Goal: Check status: Check status

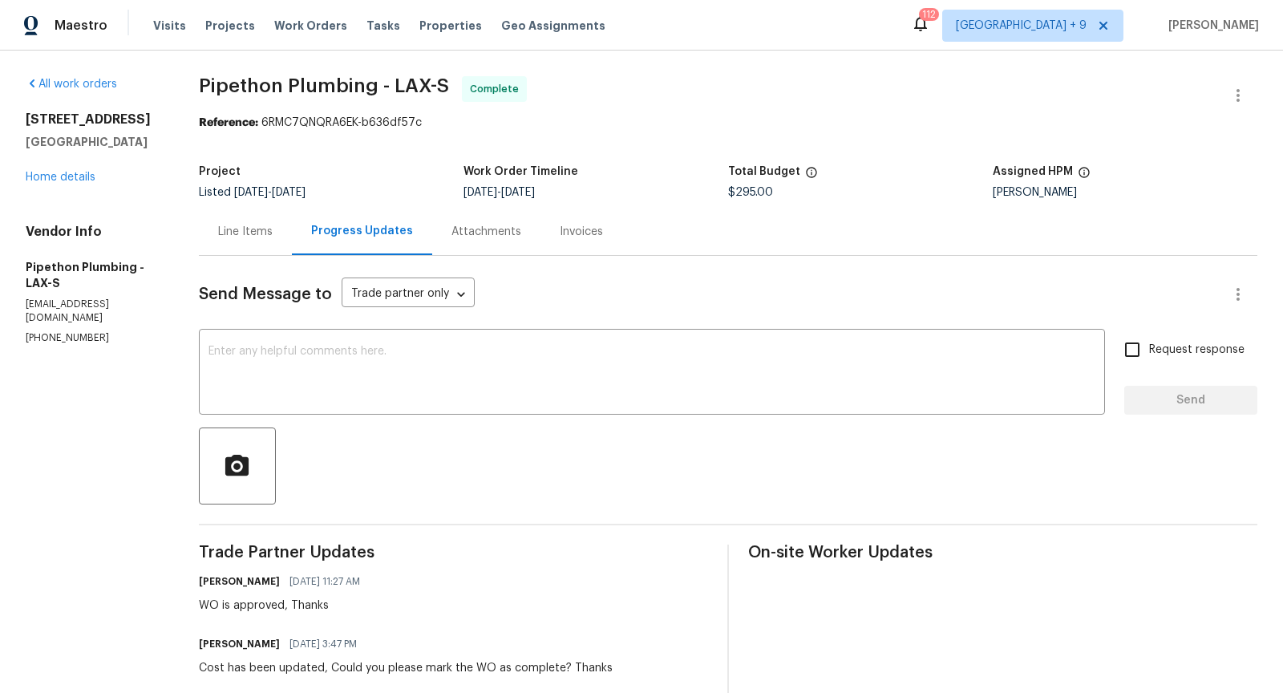
click at [253, 232] on div "Line Items" at bounding box center [245, 232] width 55 height 16
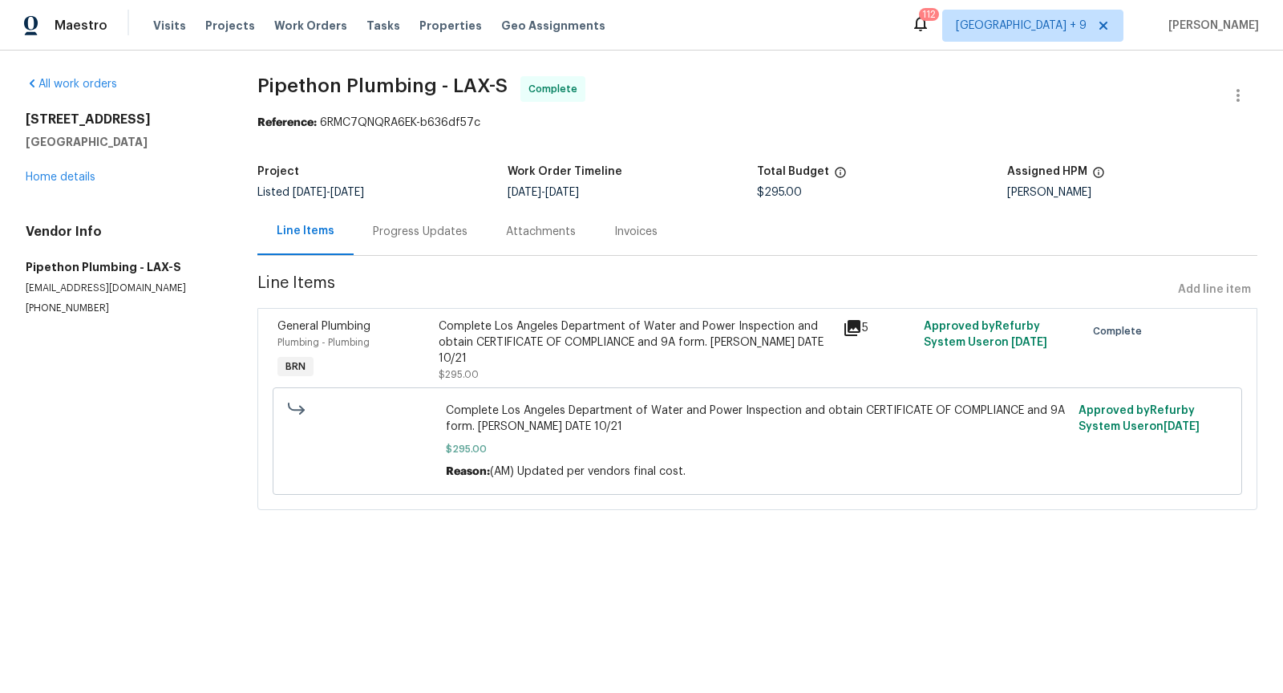
click at [861, 326] on icon at bounding box center [852, 328] width 16 height 16
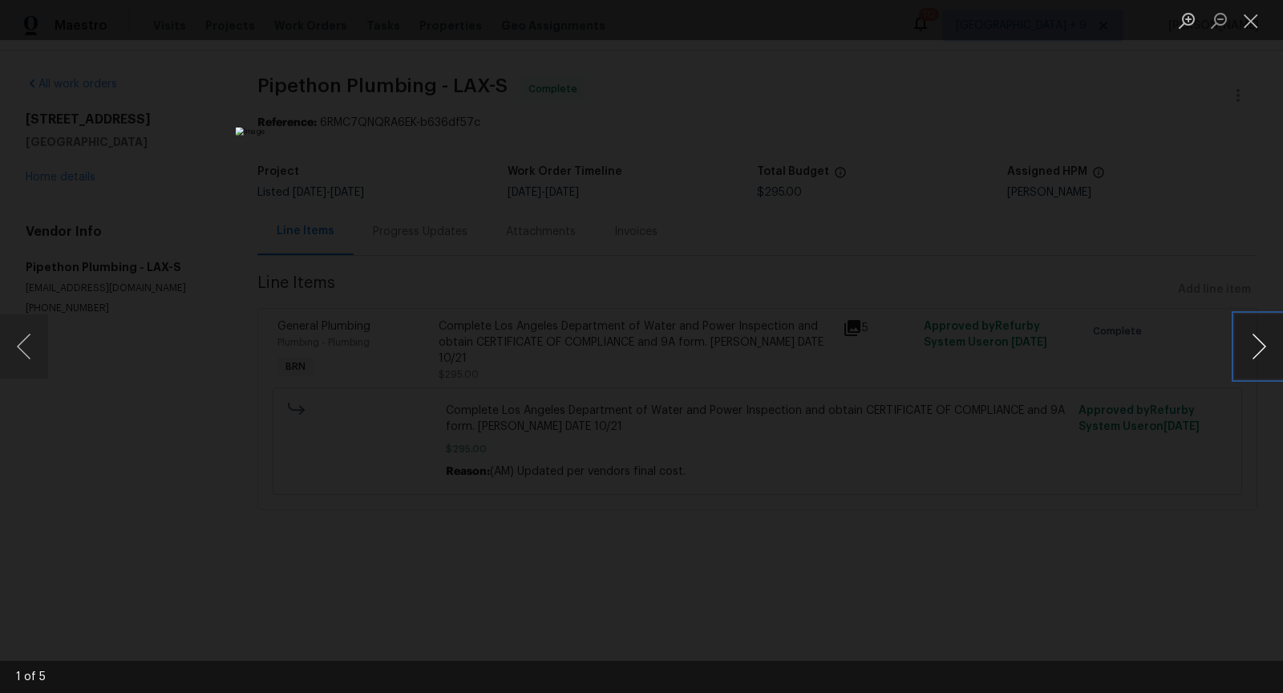
click at [1252, 355] on button "Next image" at bounding box center [1259, 346] width 48 height 64
click at [1261, 349] on button "Next image" at bounding box center [1259, 346] width 48 height 64
click at [1271, 363] on button "Next image" at bounding box center [1259, 346] width 48 height 64
click at [1262, 356] on button "Next image" at bounding box center [1259, 346] width 48 height 64
click at [1254, 352] on button "Next image" at bounding box center [1259, 346] width 48 height 64
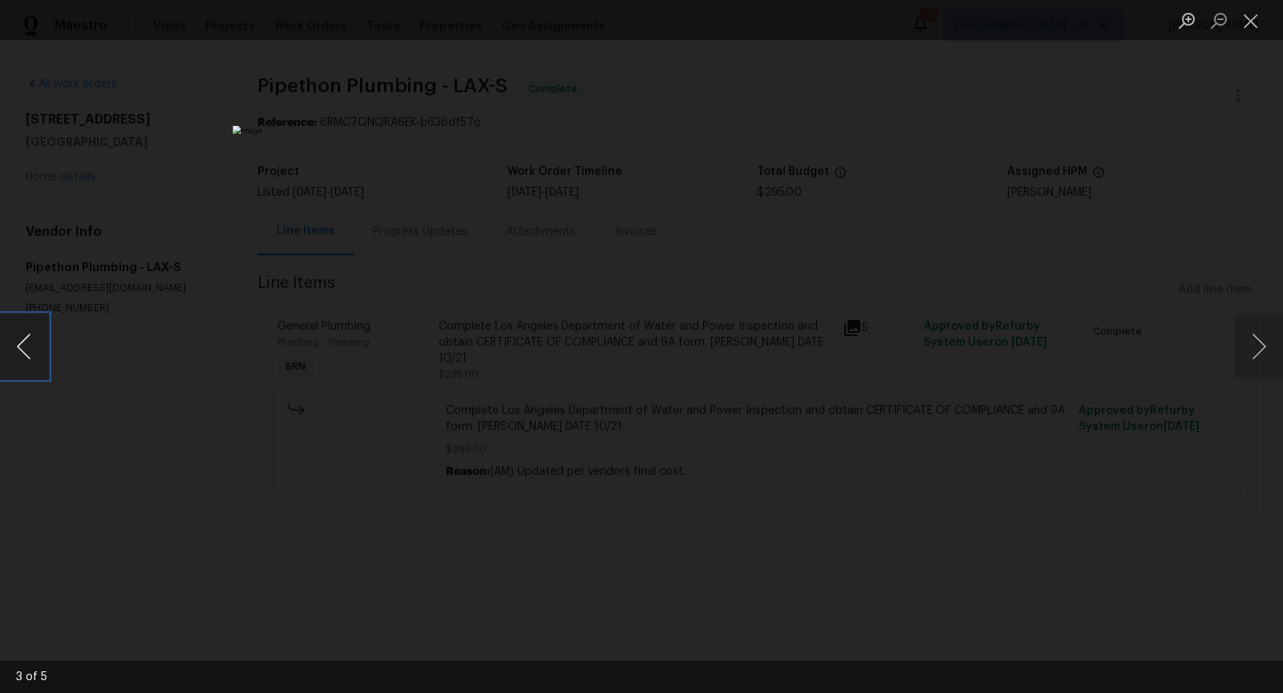
click at [0, 352] on button "Previous image" at bounding box center [24, 346] width 48 height 64
click at [20, 350] on button "Previous image" at bounding box center [24, 346] width 48 height 64
click at [287, 183] on div "Lightbox" at bounding box center [641, 346] width 1283 height 693
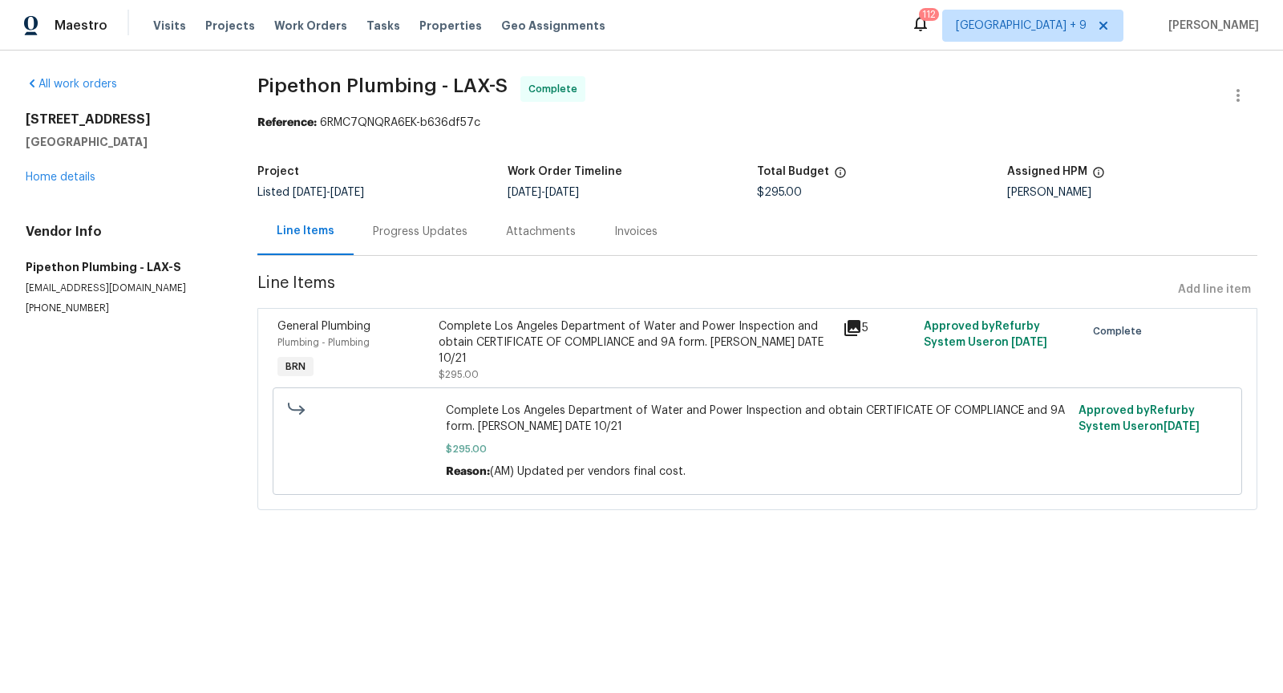
click at [857, 330] on icon at bounding box center [852, 328] width 16 height 16
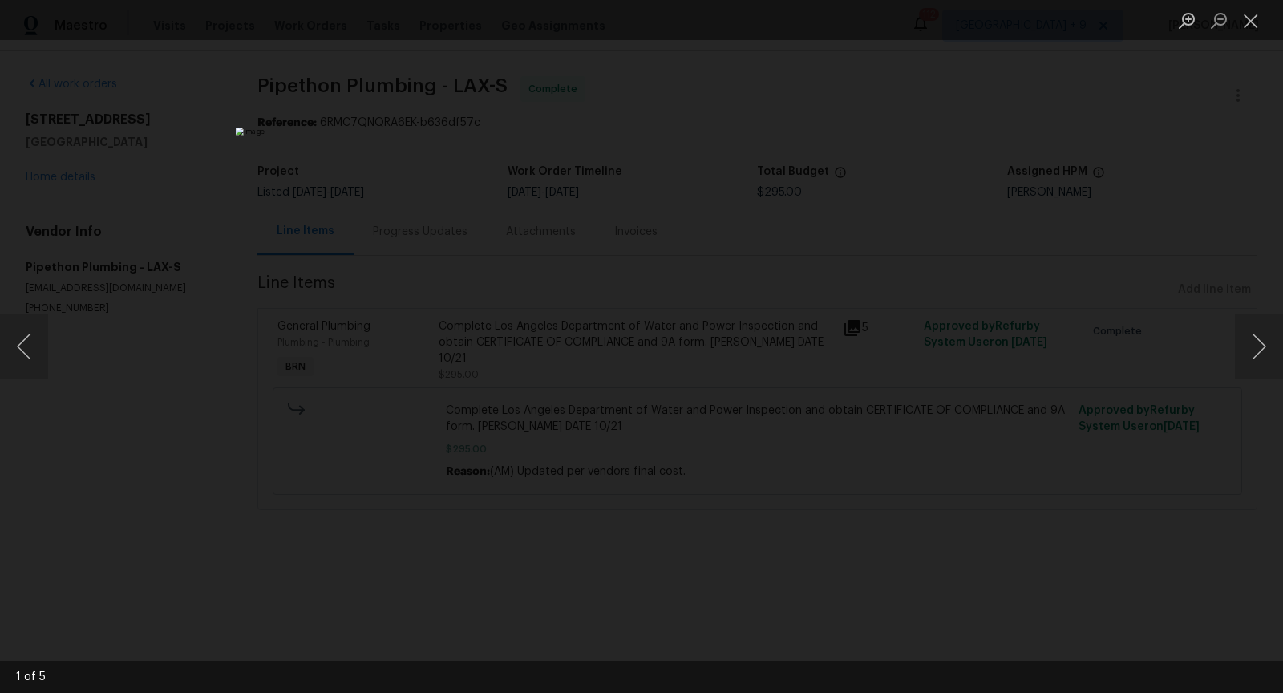
click at [1027, 188] on div "Lightbox" at bounding box center [641, 346] width 1283 height 693
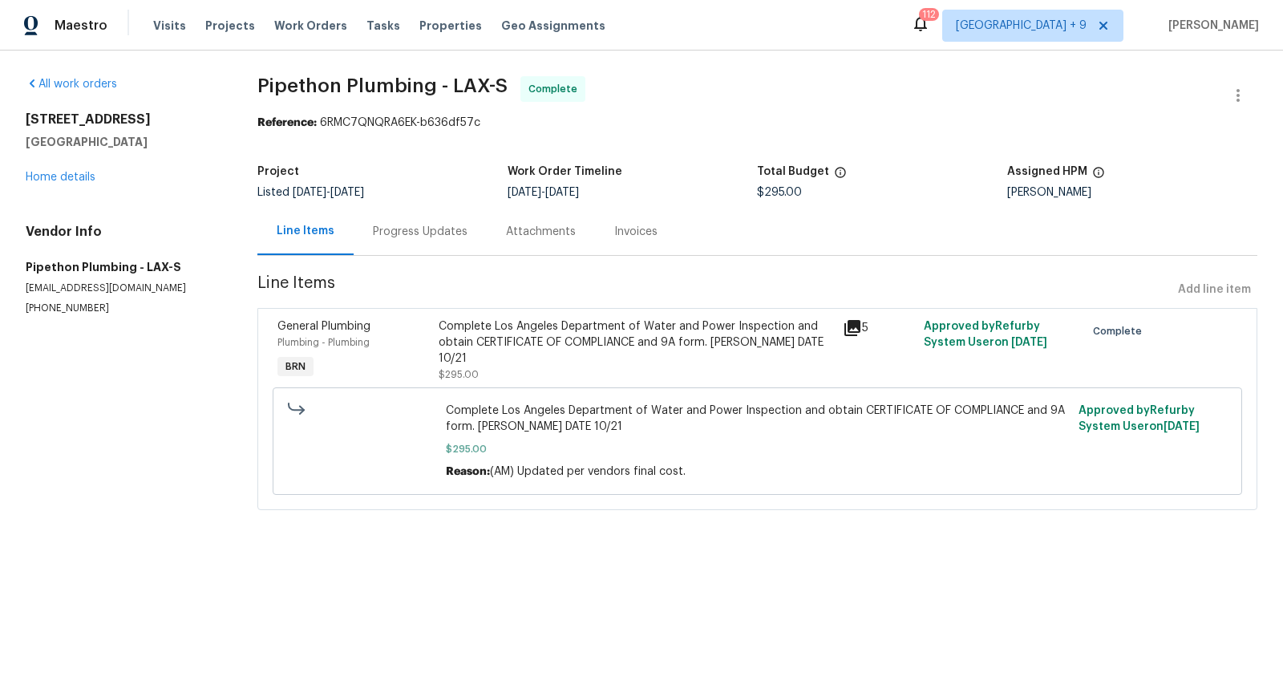
click at [860, 330] on icon at bounding box center [852, 327] width 19 height 19
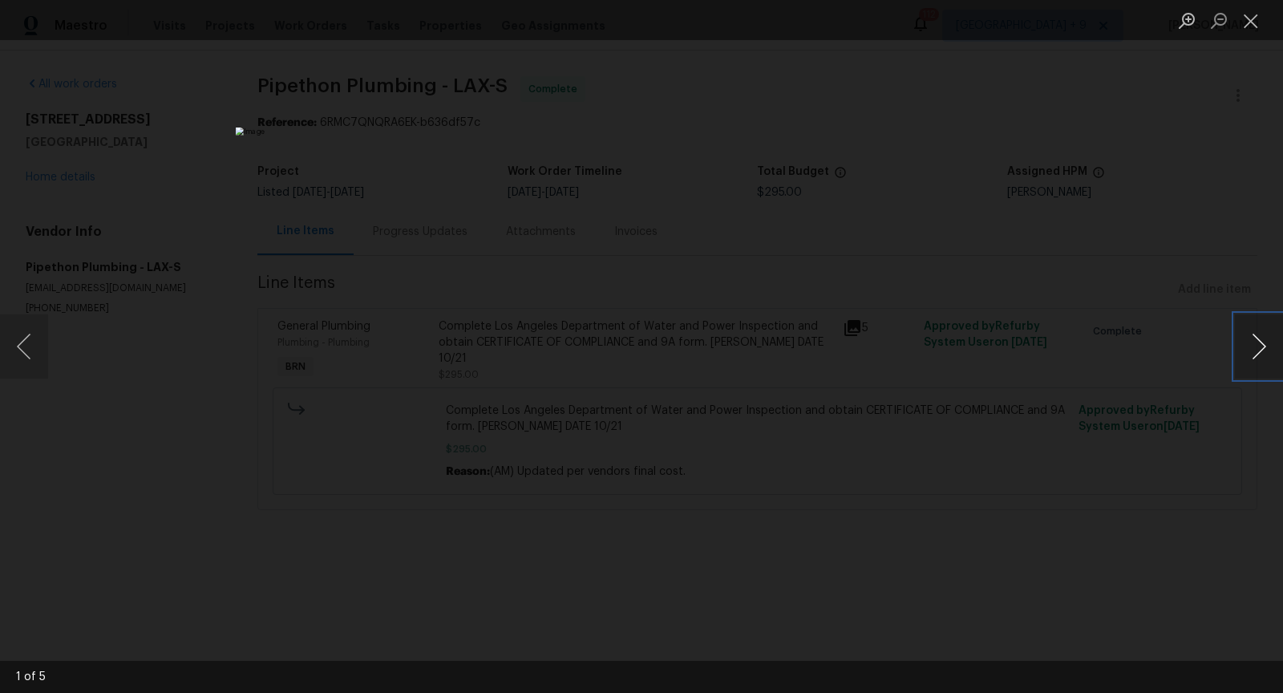
click at [1251, 344] on button "Next image" at bounding box center [1259, 346] width 48 height 64
